Goal: Communication & Community: Participate in discussion

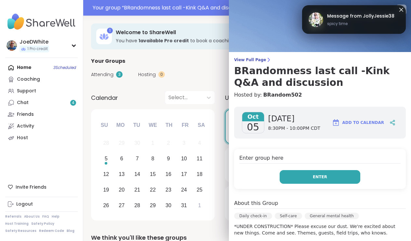
click at [299, 179] on button "Enter" at bounding box center [320, 177] width 81 height 14
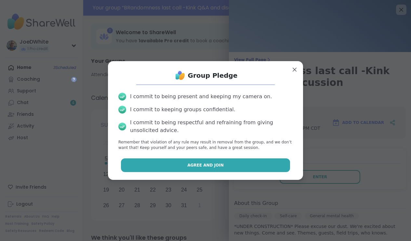
click at [250, 159] on button "Agree and Join" at bounding box center [205, 165] width 169 height 14
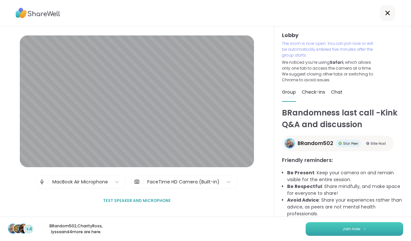
click at [346, 229] on span "Join now" at bounding box center [351, 229] width 18 height 6
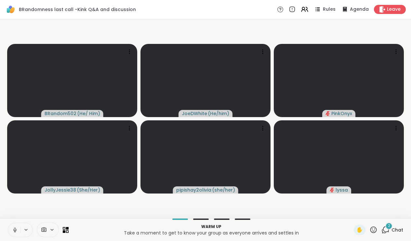
click at [14, 230] on icon at bounding box center [15, 230] width 6 height 6
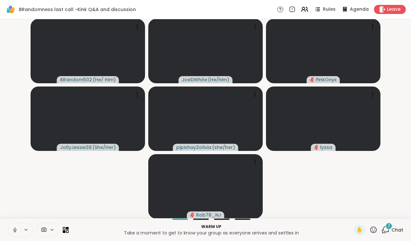
click at [394, 228] on span "Chat" at bounding box center [398, 230] width 12 height 7
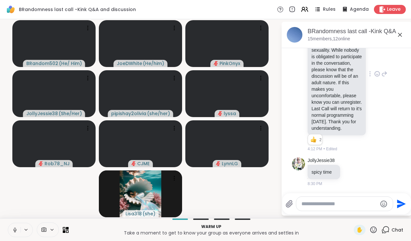
scroll to position [89, 0]
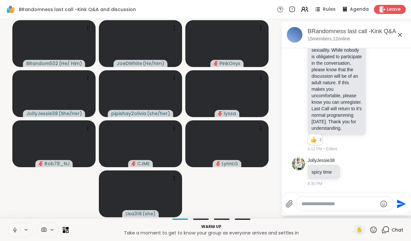
click at [400, 33] on icon at bounding box center [400, 35] width 8 height 8
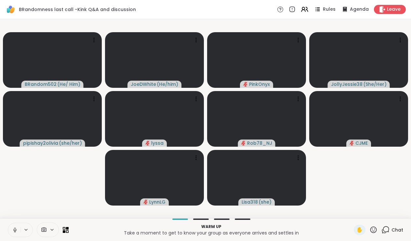
click at [14, 231] on icon at bounding box center [15, 230] width 6 height 6
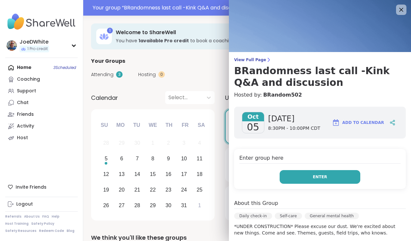
click at [323, 179] on span "Enter" at bounding box center [320, 177] width 14 height 6
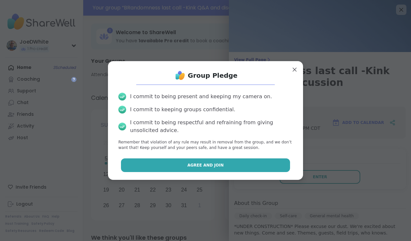
click at [206, 168] on button "Agree and Join" at bounding box center [205, 165] width 169 height 14
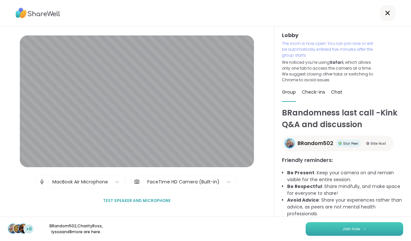
click at [340, 227] on button "Join now" at bounding box center [355, 229] width 98 height 14
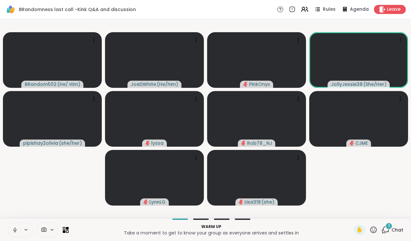
click at [18, 230] on icon at bounding box center [15, 230] width 6 height 6
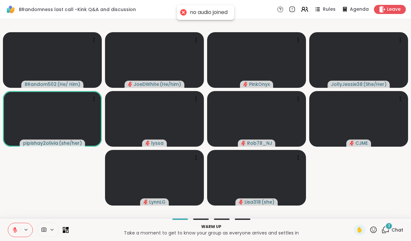
click at [18, 230] on icon at bounding box center [15, 230] width 6 height 6
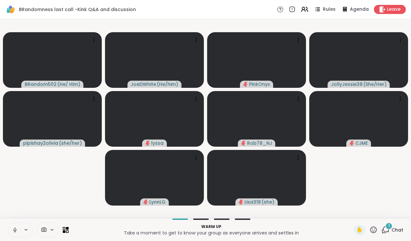
click at [13, 229] on icon at bounding box center [15, 230] width 6 height 6
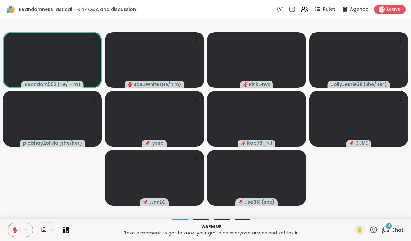
click at [390, 223] on span "4" at bounding box center [389, 226] width 3 height 6
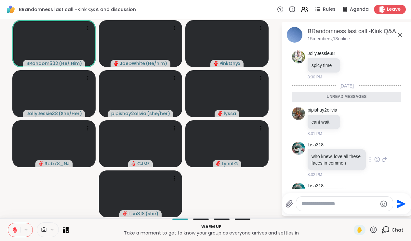
scroll to position [246, 0]
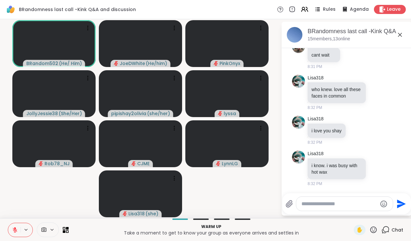
click at [401, 37] on icon at bounding box center [400, 35] width 8 height 8
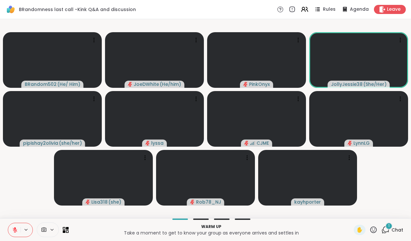
click at [17, 231] on icon at bounding box center [15, 230] width 6 height 6
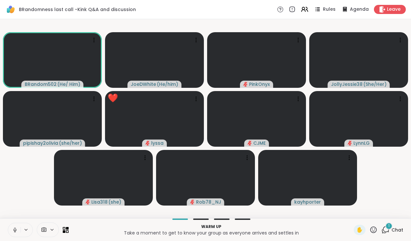
click at [17, 231] on icon at bounding box center [15, 230] width 6 height 6
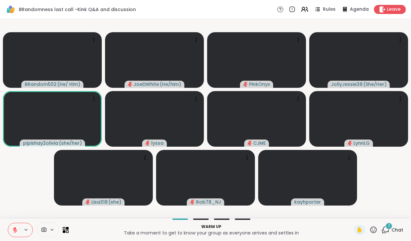
click at [17, 231] on icon at bounding box center [15, 230] width 6 height 6
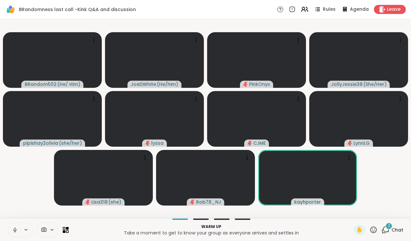
click at [17, 228] on icon at bounding box center [15, 230] width 6 height 6
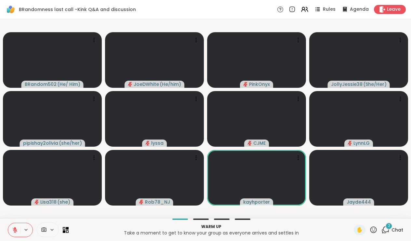
click at [16, 228] on icon at bounding box center [15, 228] width 2 height 3
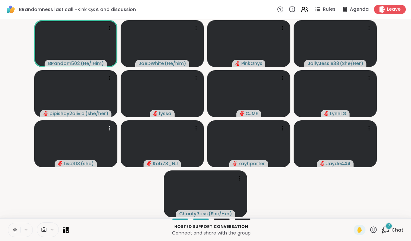
click at [390, 228] on span "7" at bounding box center [389, 226] width 2 height 6
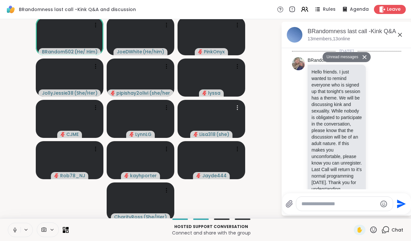
scroll to position [566, 0]
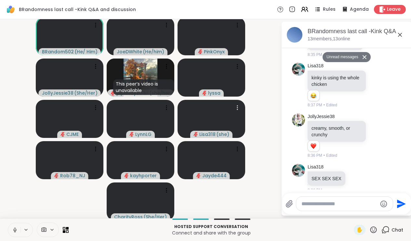
click at [344, 203] on textarea "Type your message" at bounding box center [339, 204] width 76 height 7
click at [314, 205] on textarea "Type your message" at bounding box center [339, 204] width 76 height 7
click at [290, 204] on icon at bounding box center [290, 204] width 8 height 8
click at [0, 0] on input "file" at bounding box center [0, 0] width 0 height 0
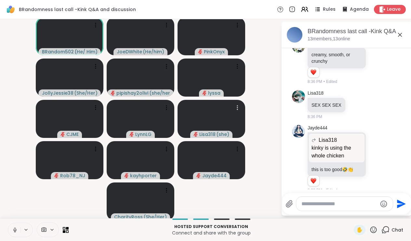
scroll to position [633, 0]
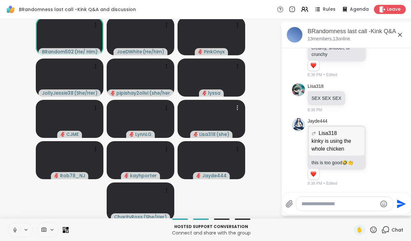
click at [399, 36] on icon at bounding box center [400, 35] width 8 height 8
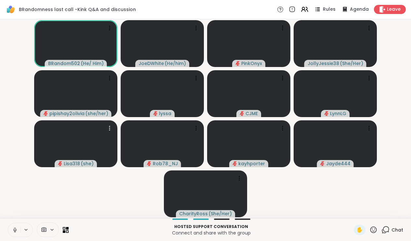
click at [391, 232] on div "Chat" at bounding box center [392, 230] width 22 height 10
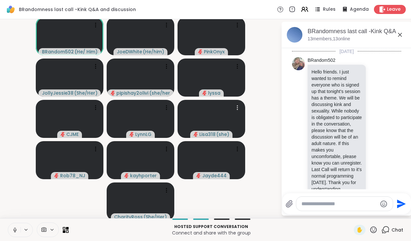
scroll to position [626, 0]
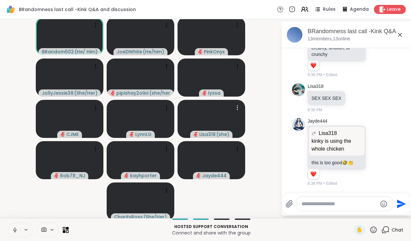
click at [323, 201] on textarea "Type your message" at bounding box center [339, 204] width 76 height 7
click at [250, 194] on video-player-container "BRandom502 ( He/ Him ) JoeDWhite ( He/him ) PinkOnyx JollyJessie38 ( She/Her ) …" at bounding box center [140, 119] width 273 height 194
click at [399, 35] on icon at bounding box center [400, 35] width 8 height 8
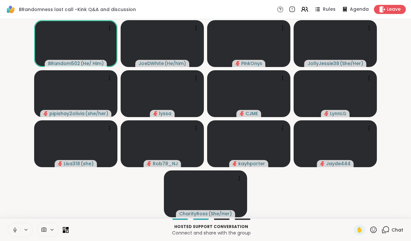
click at [391, 228] on div "Chat" at bounding box center [392, 230] width 22 height 10
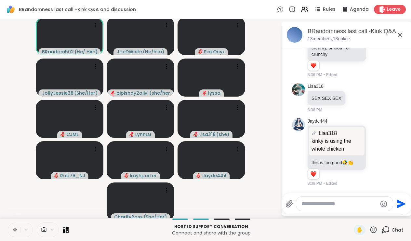
click at [347, 205] on textarea "Type your message" at bounding box center [339, 204] width 76 height 7
click at [288, 203] on icon at bounding box center [289, 203] width 6 height 7
click at [0, 0] on input "file" at bounding box center [0, 0] width 0 height 0
click at [398, 35] on icon at bounding box center [400, 35] width 8 height 8
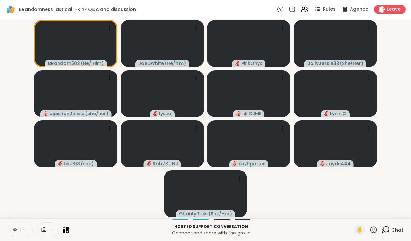
click at [389, 226] on icon at bounding box center [385, 230] width 8 height 8
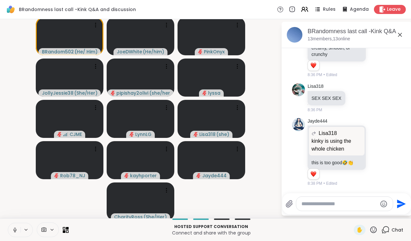
click at [290, 204] on icon at bounding box center [289, 203] width 6 height 7
click at [0, 0] on input "file" at bounding box center [0, 0] width 0 height 0
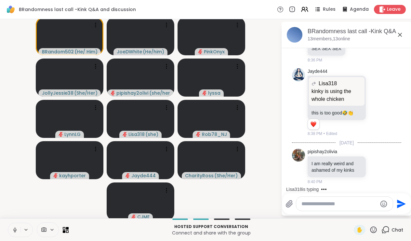
scroll to position [715, 0]
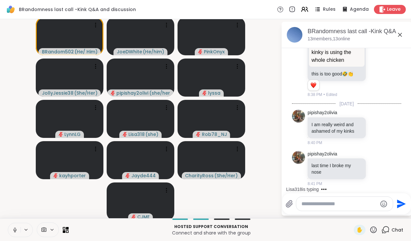
click at [399, 33] on icon at bounding box center [400, 35] width 8 height 8
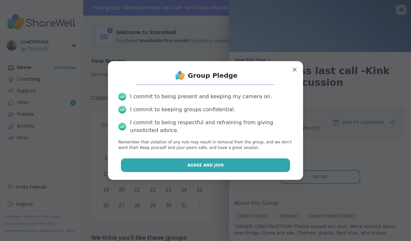
click at [261, 160] on button "Agree and Join" at bounding box center [205, 165] width 169 height 14
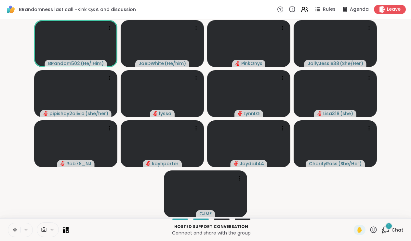
click at [15, 229] on icon at bounding box center [15, 230] width 6 height 6
click at [13, 227] on icon at bounding box center [15, 230] width 6 height 6
click at [15, 230] on icon at bounding box center [15, 229] width 2 height 3
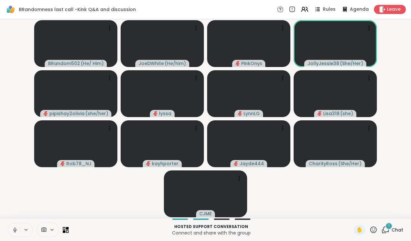
click at [394, 226] on div "1 Chat" at bounding box center [392, 230] width 22 height 10
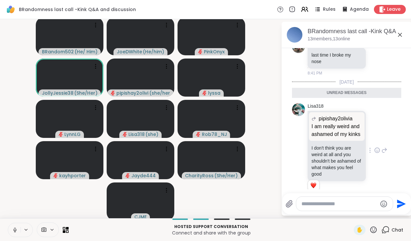
scroll to position [839, 0]
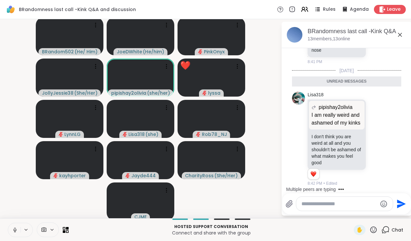
click at [93, 226] on p "Hosted support conversation" at bounding box center [211, 227] width 277 height 6
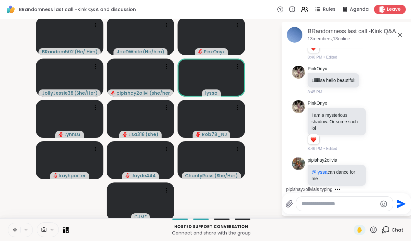
scroll to position [1101, 0]
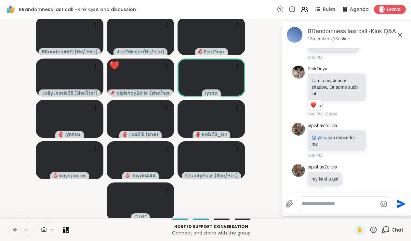
click at [320, 202] on textarea "Type your message" at bounding box center [339, 204] width 76 height 7
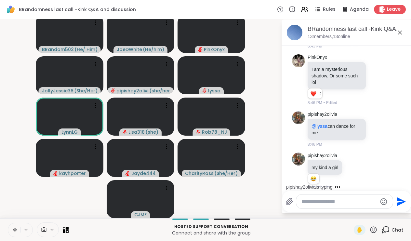
scroll to position [1174, 0]
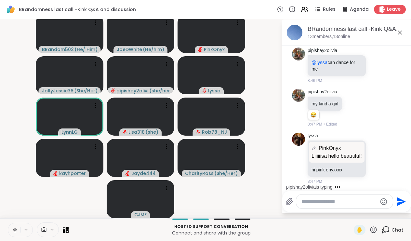
click at [14, 193] on video-player-container "BRandom502 ( He/ Him ) JoeDWhite ( He/him ) PinkOnyx JollyJessie38 ( She/Her ) …" at bounding box center [140, 117] width 273 height 194
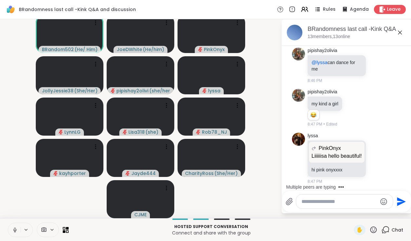
scroll to position [2, 0]
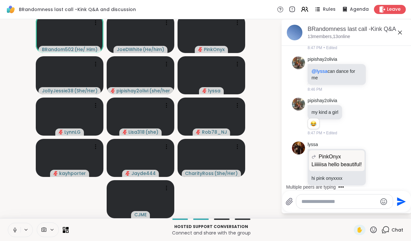
click at [401, 32] on icon at bounding box center [400, 33] width 8 height 8
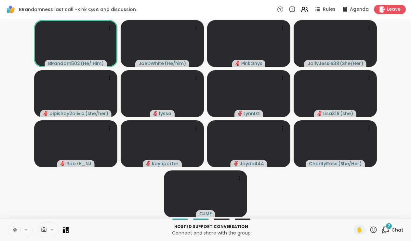
scroll to position [0, 0]
click at [396, 231] on span "Chat" at bounding box center [398, 230] width 12 height 7
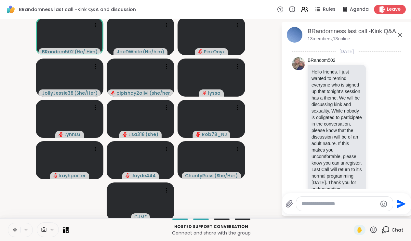
scroll to position [1299, 0]
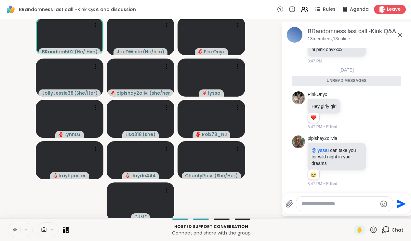
click at [401, 35] on icon at bounding box center [400, 35] width 4 height 4
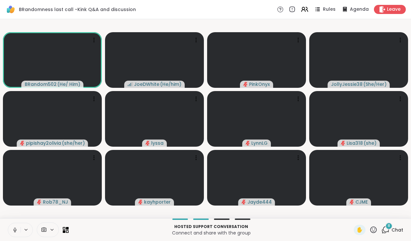
click at [12, 229] on icon at bounding box center [15, 230] width 6 height 6
click at [392, 225] on div "9" at bounding box center [388, 225] width 7 height 7
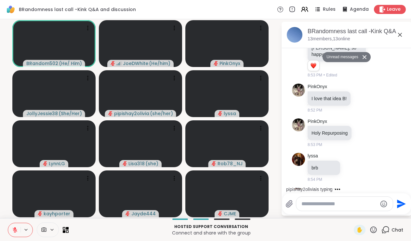
scroll to position [1754, 0]
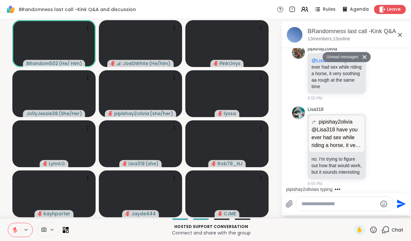
click at [399, 33] on icon at bounding box center [400, 35] width 8 height 8
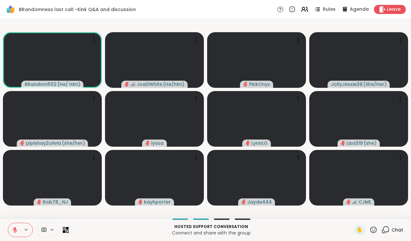
click at [390, 228] on icon at bounding box center [385, 230] width 8 height 8
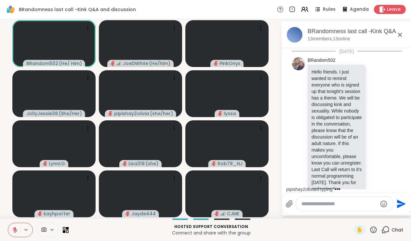
scroll to position [1733, 0]
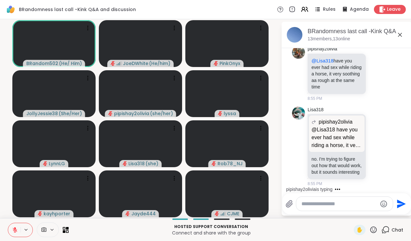
click at [310, 204] on textarea "Type your message" at bounding box center [339, 204] width 76 height 7
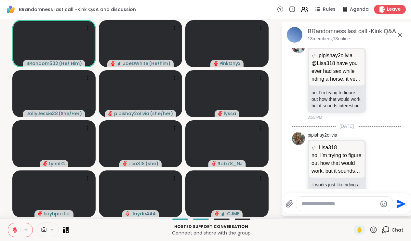
scroll to position [1876, 0]
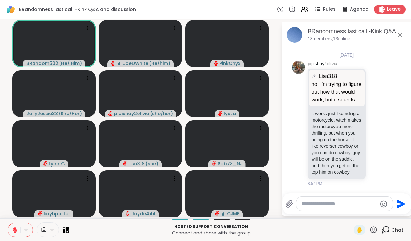
click at [401, 35] on icon at bounding box center [400, 35] width 8 height 8
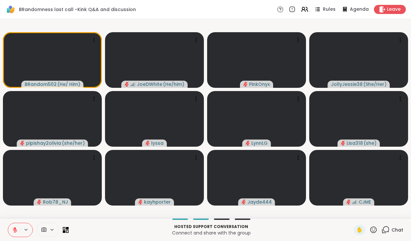
click at [391, 232] on div "Chat" at bounding box center [392, 230] width 22 height 10
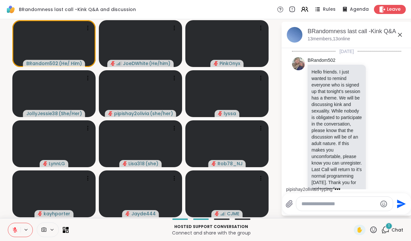
scroll to position [1911, 0]
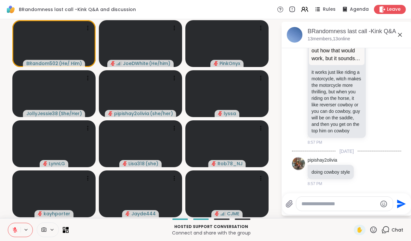
click at [316, 206] on textarea "Type your message" at bounding box center [339, 204] width 76 height 7
click at [399, 36] on icon at bounding box center [400, 35] width 8 height 8
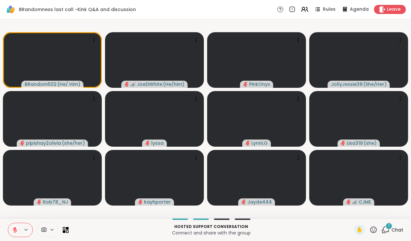
click at [393, 229] on span "Chat" at bounding box center [398, 230] width 12 height 7
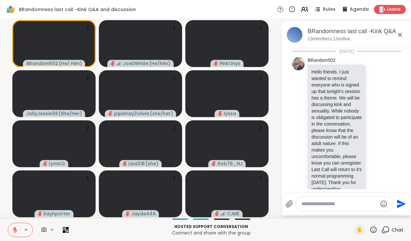
scroll to position [1967, 0]
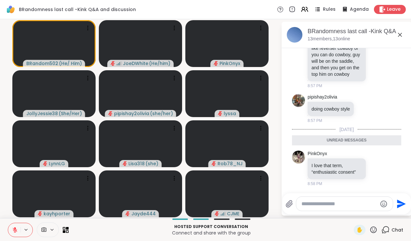
click at [323, 206] on textarea "Type your message" at bounding box center [339, 204] width 76 height 7
type textarea "**********"
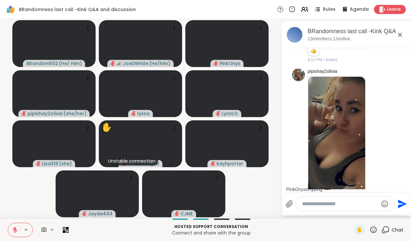
scroll to position [3040, 0]
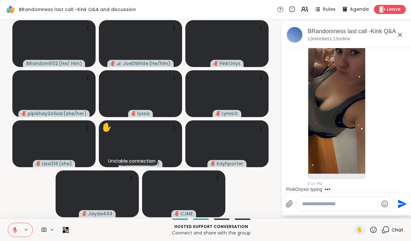
click at [401, 35] on icon at bounding box center [400, 35] width 4 height 4
